Goal: Task Accomplishment & Management: Manage account settings

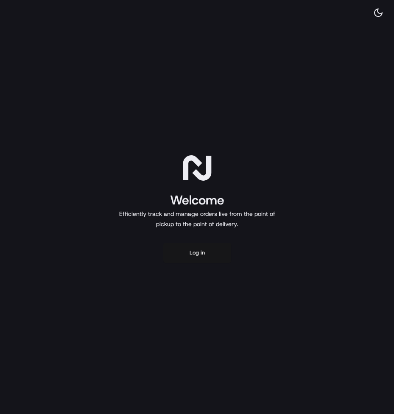
click at [194, 251] on button "Log in" at bounding box center [197, 252] width 68 height 20
